Goal: Answer question/provide support

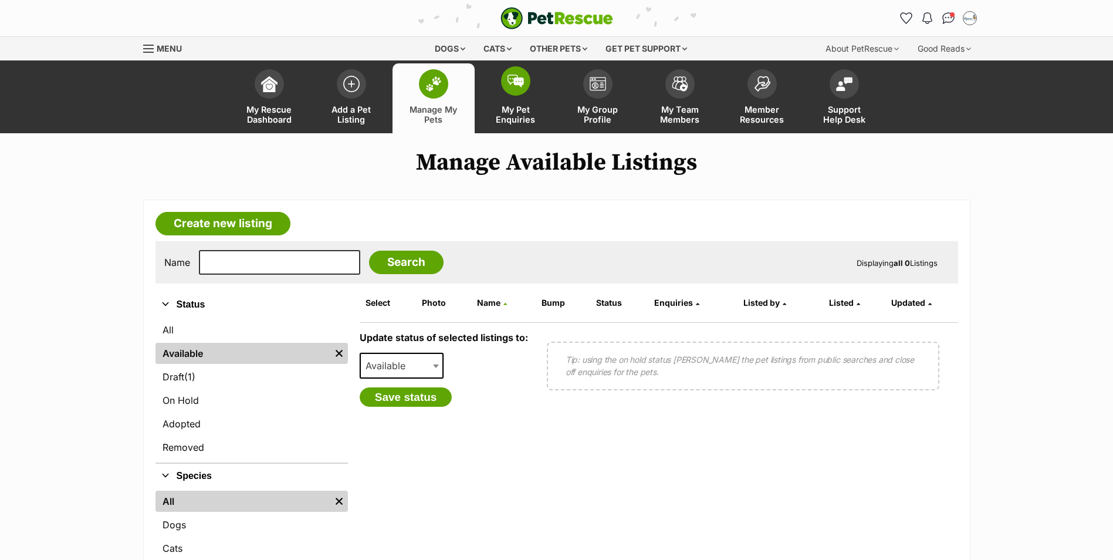
click at [516, 73] on span at bounding box center [515, 80] width 29 height 29
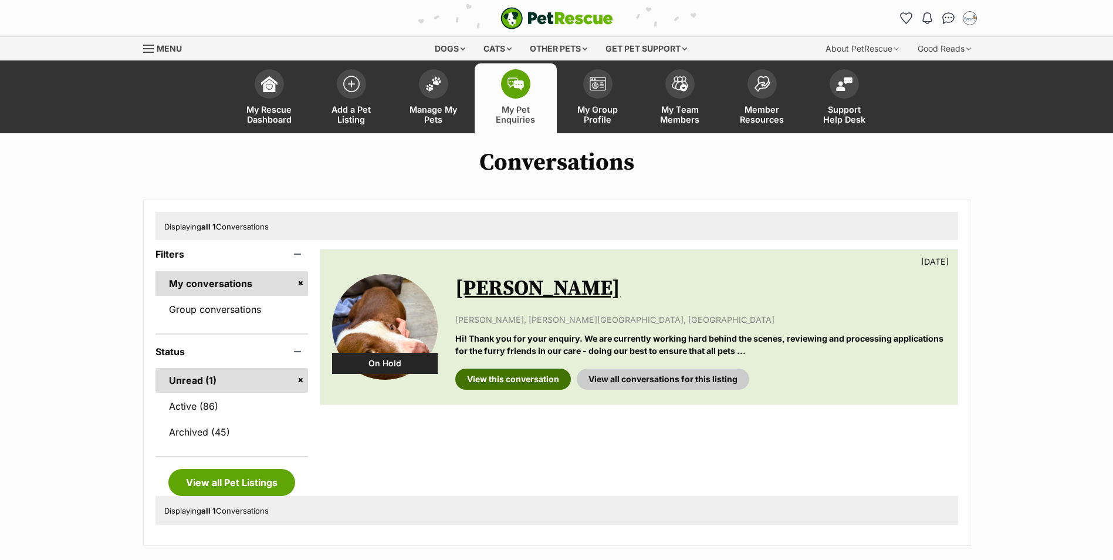
click at [501, 382] on link "View this conversation" at bounding box center [513, 379] width 116 height 21
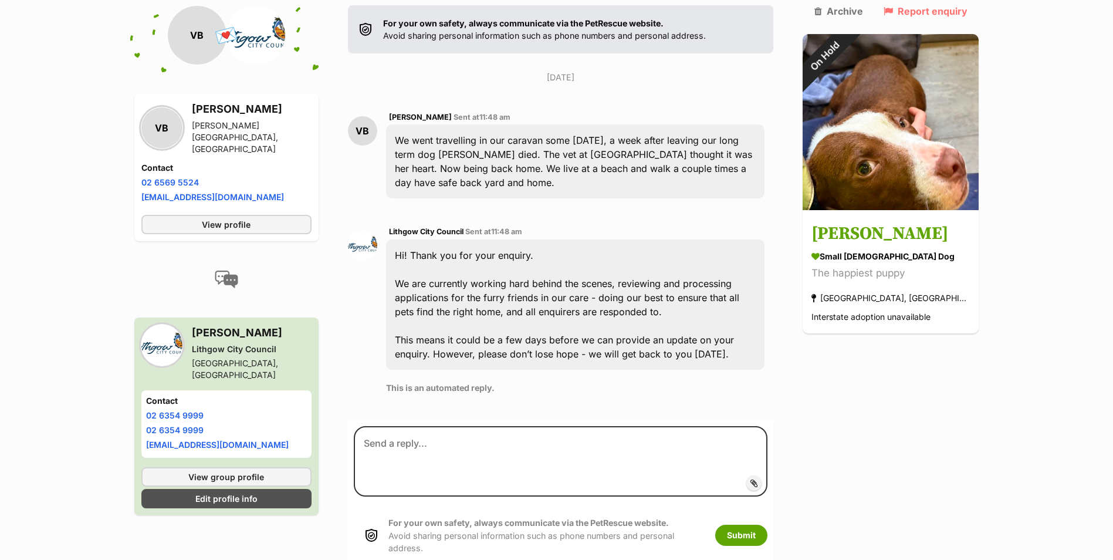
scroll to position [254, 0]
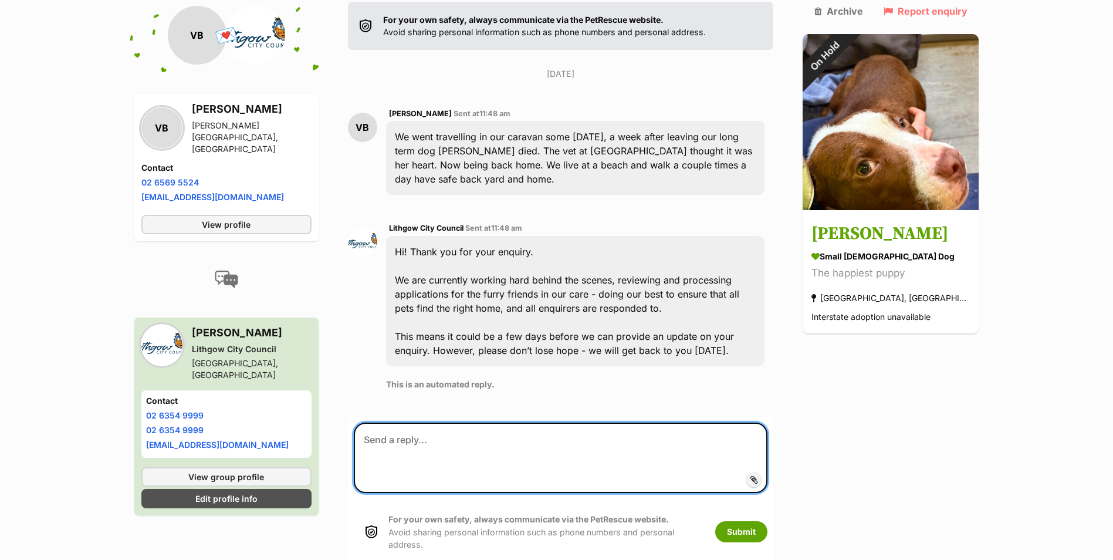
click at [428, 440] on textarea at bounding box center [561, 458] width 414 height 70
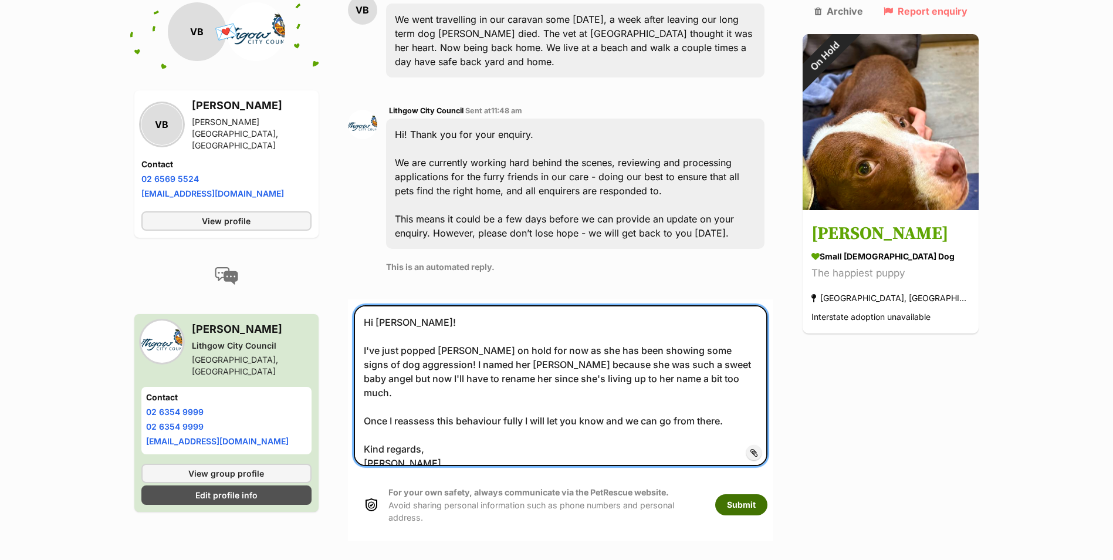
type textarea "Hi Vicki! I've just popped Sid on hold for now as she has been showing some sig…"
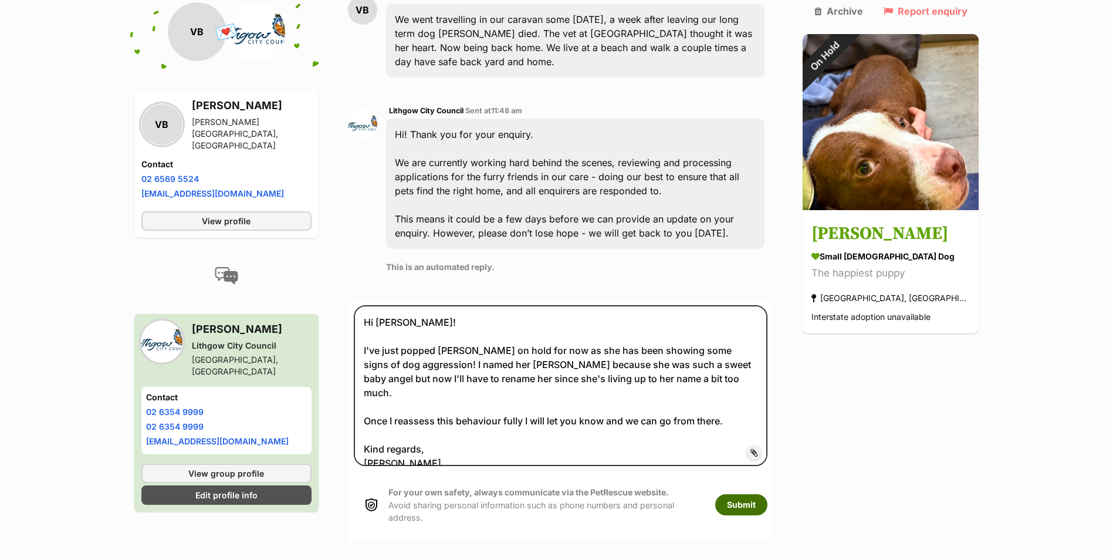
click at [761, 494] on button "Submit" at bounding box center [741, 504] width 52 height 21
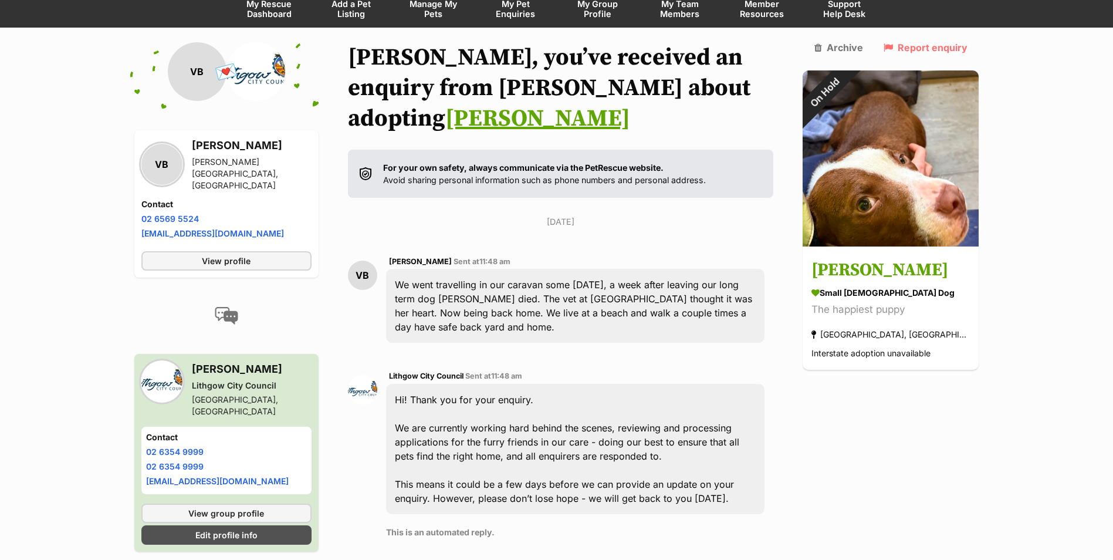
scroll to position [0, 0]
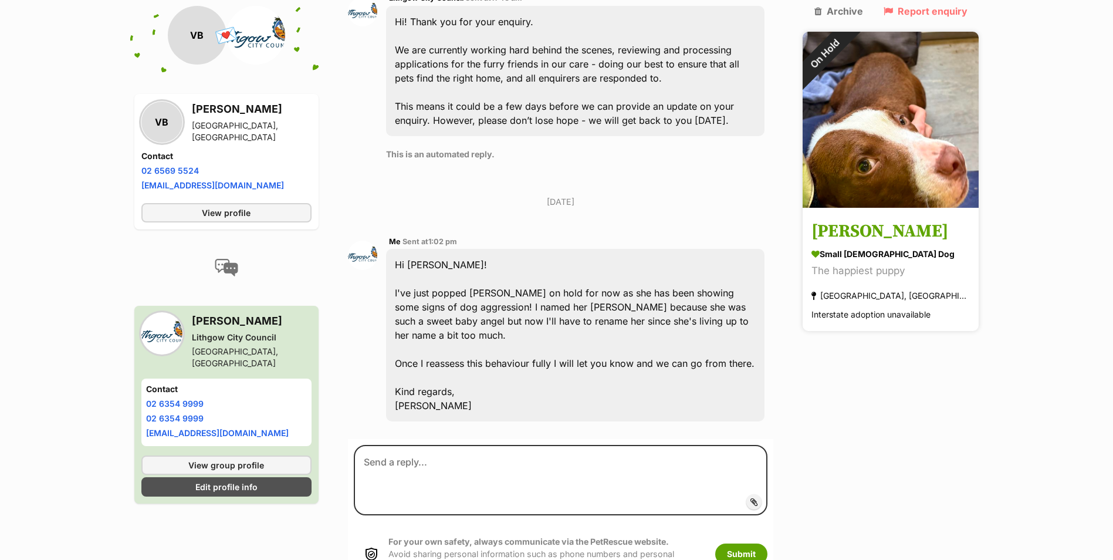
scroll to position [494, 0]
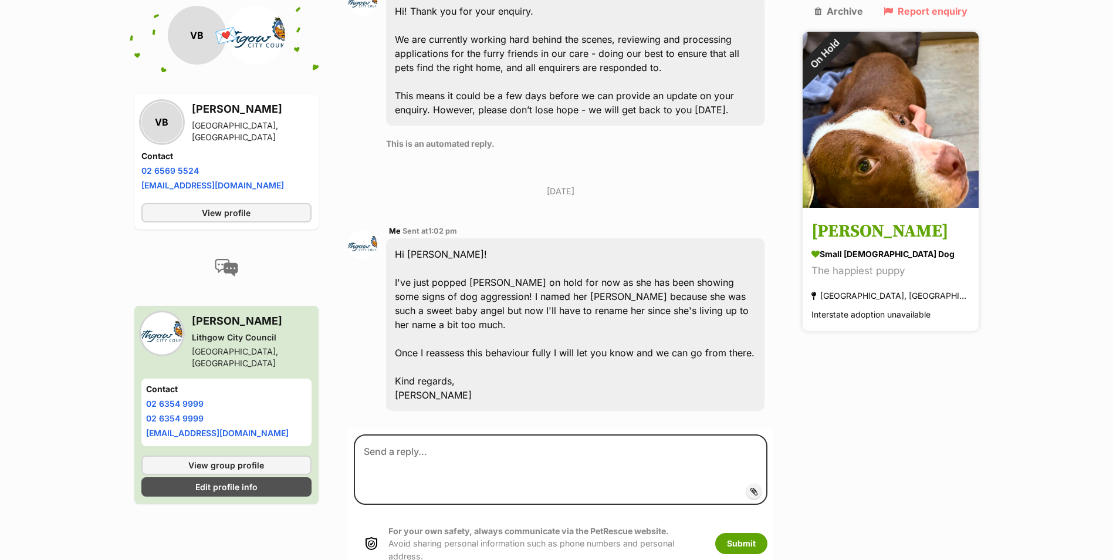
click at [864, 219] on h3 "Sid Vicious" at bounding box center [891, 232] width 158 height 26
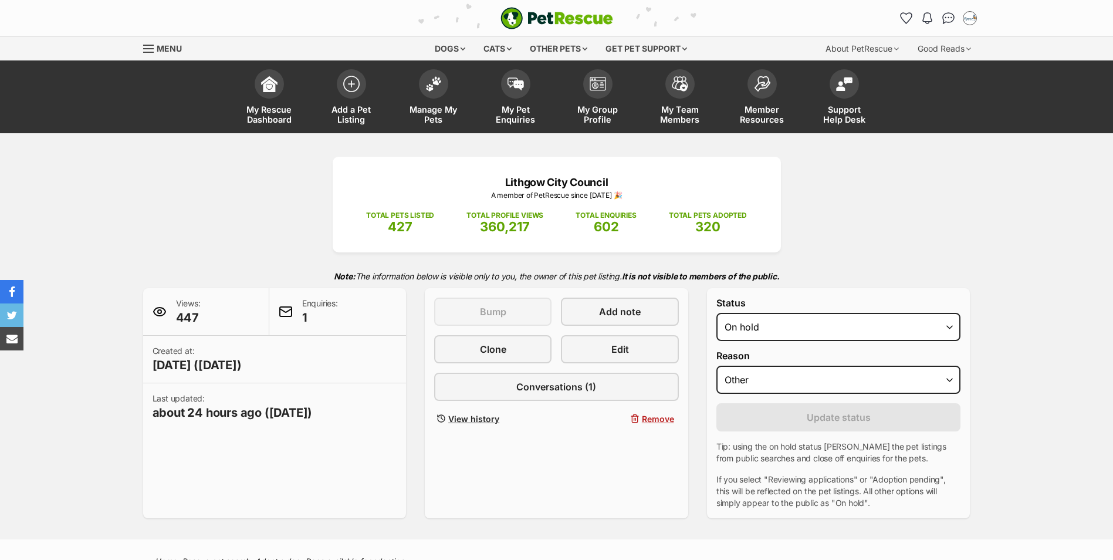
select select "other"
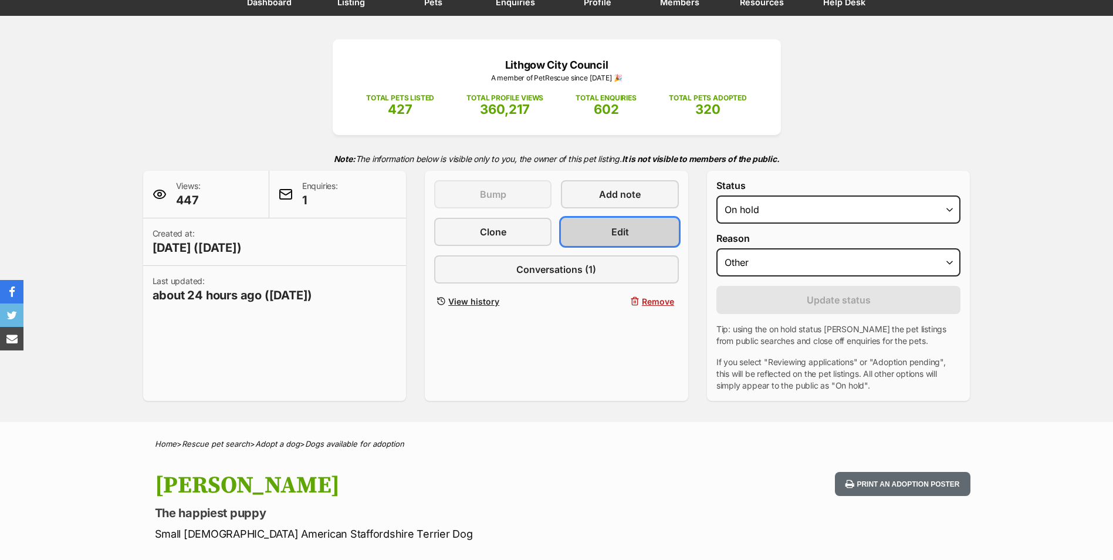
click at [624, 229] on span "Edit" at bounding box center [620, 232] width 18 height 14
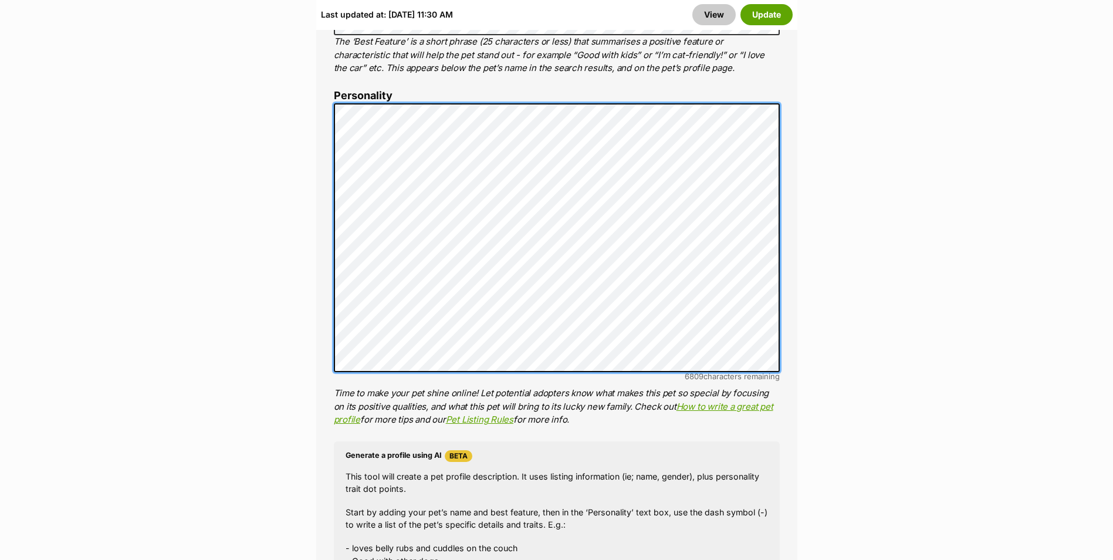
scroll to position [939, 0]
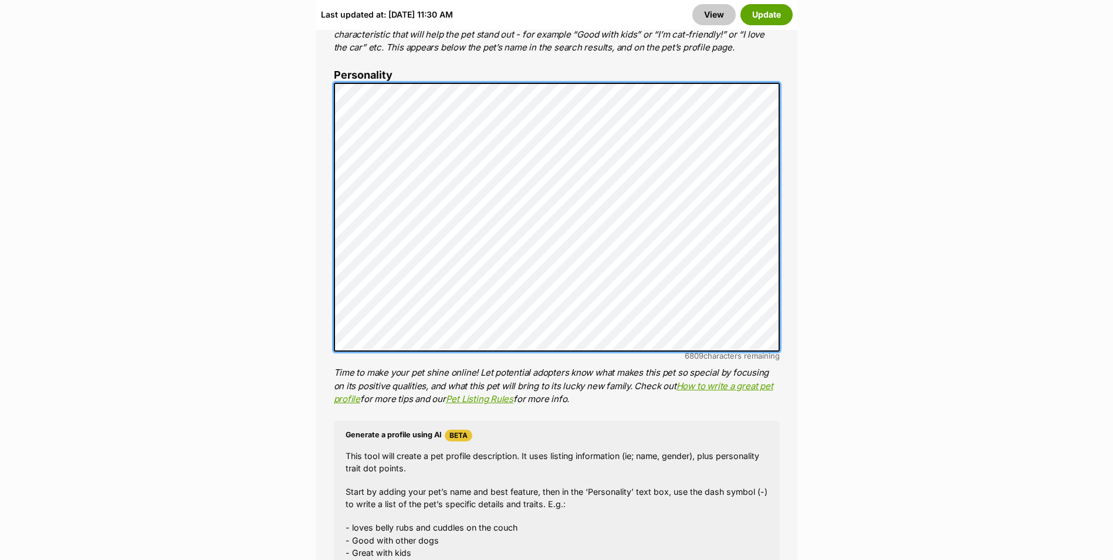
click at [343, 69] on li "Personality 6809 characters remaining Time to make your pet shine online! Let p…" at bounding box center [557, 237] width 446 height 337
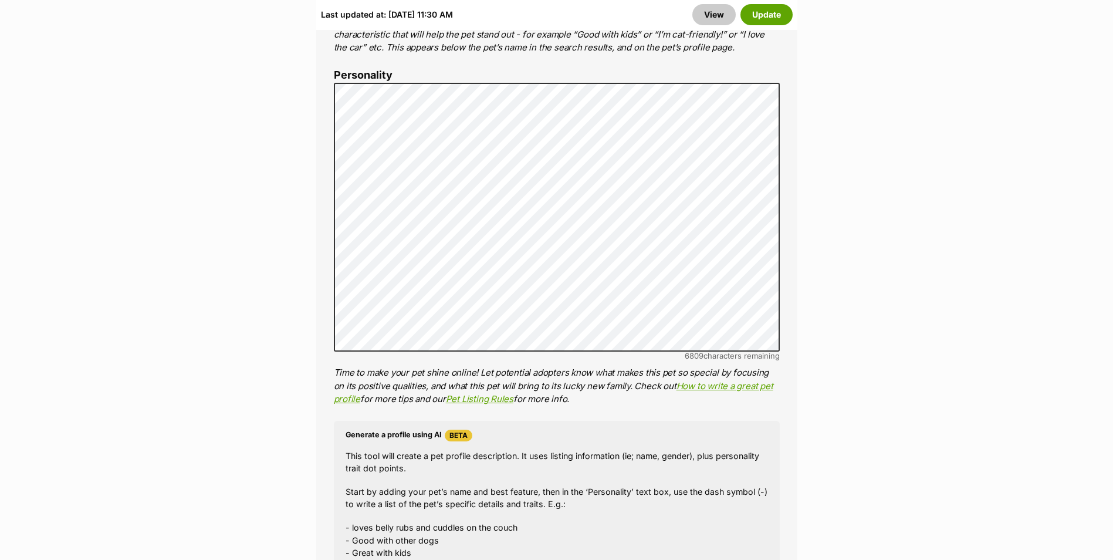
click at [342, 69] on label "Personality" at bounding box center [557, 75] width 446 height 12
click at [779, 15] on button "Update" at bounding box center [767, 14] width 52 height 21
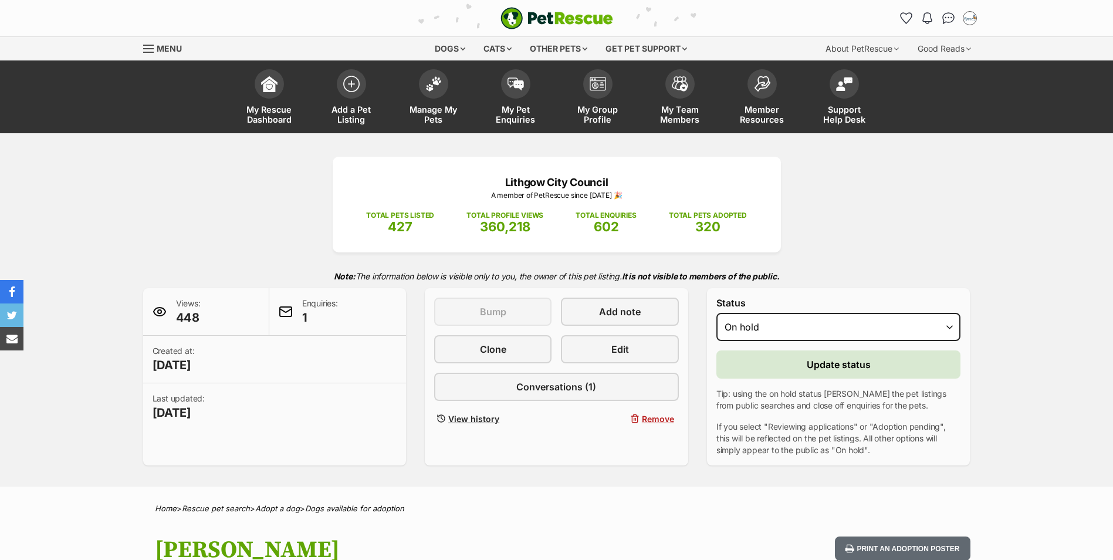
select select "other"
